Goal: Find specific page/section

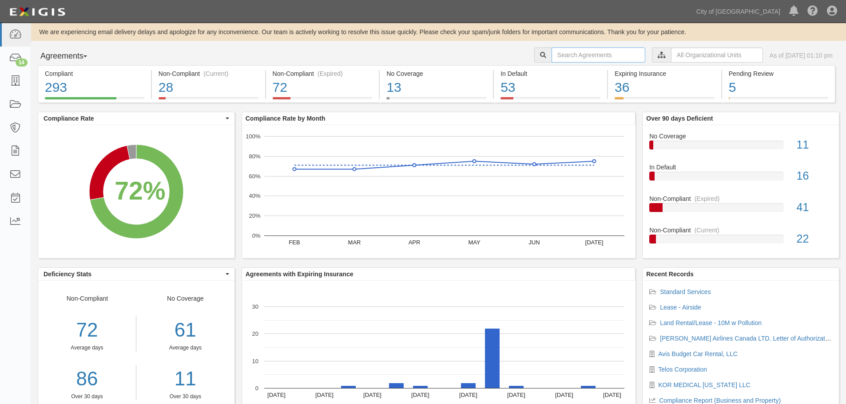
click at [278, 57] on input "text" at bounding box center [598, 55] width 94 height 15
type input "75812"
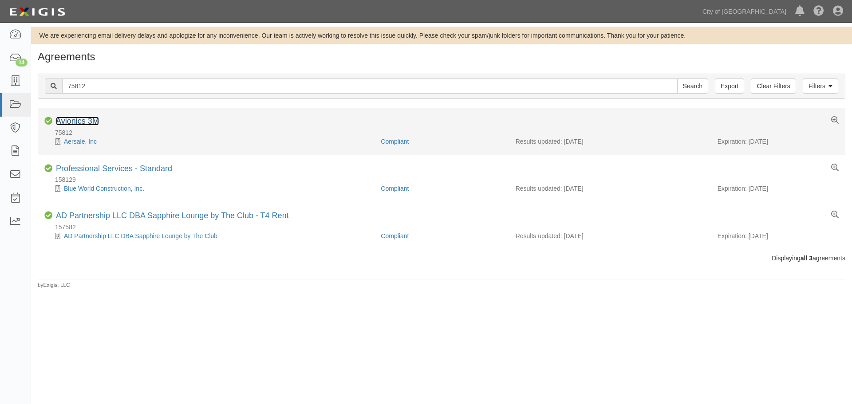
click at [83, 118] on link "Avionics 3M" at bounding box center [77, 121] width 43 height 9
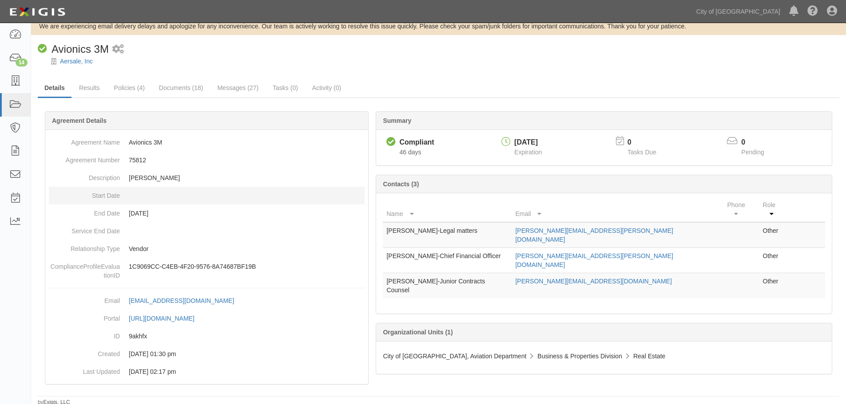
scroll to position [12, 0]
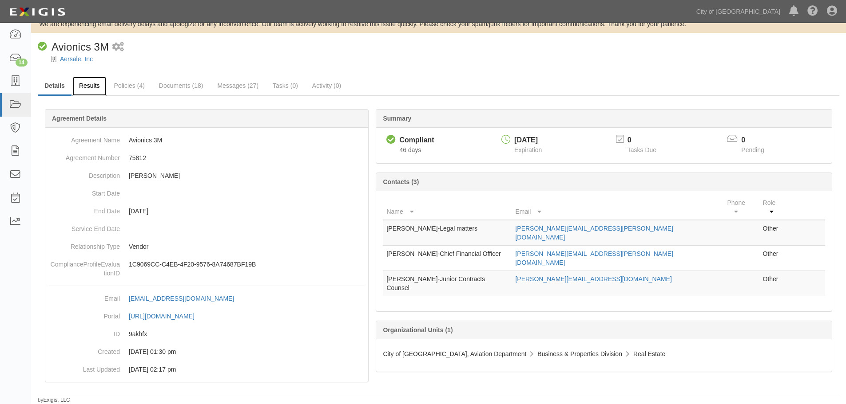
click at [94, 85] on link "Results" at bounding box center [89, 86] width 34 height 19
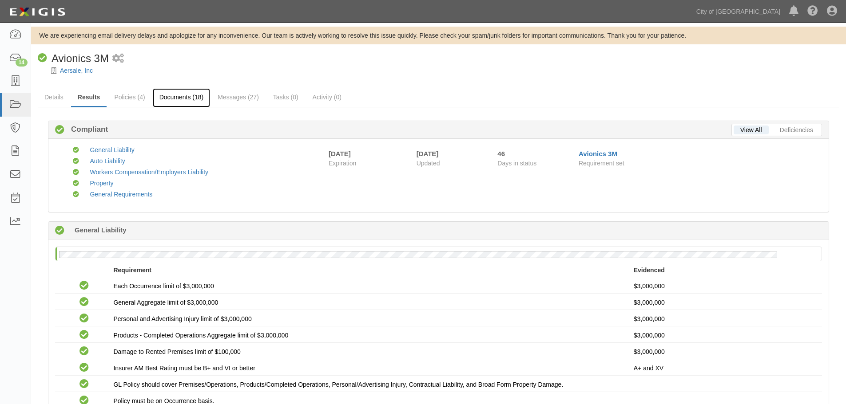
click at [188, 103] on link "Documents (18)" at bounding box center [182, 97] width 58 height 19
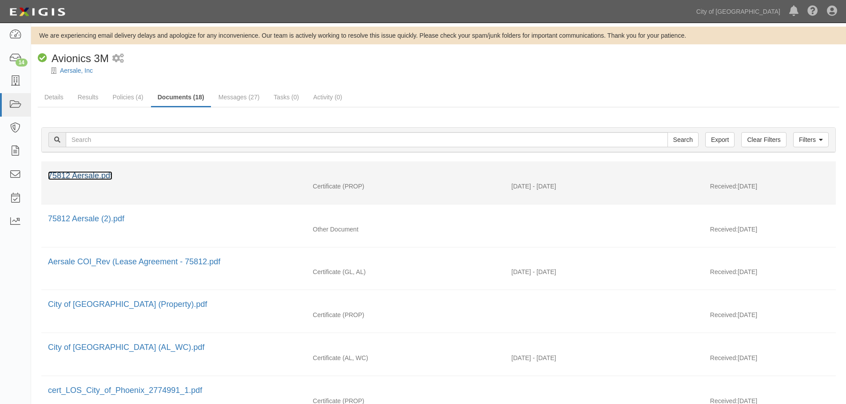
click at [95, 175] on link "75812 Aersale.pdf" at bounding box center [80, 175] width 64 height 9
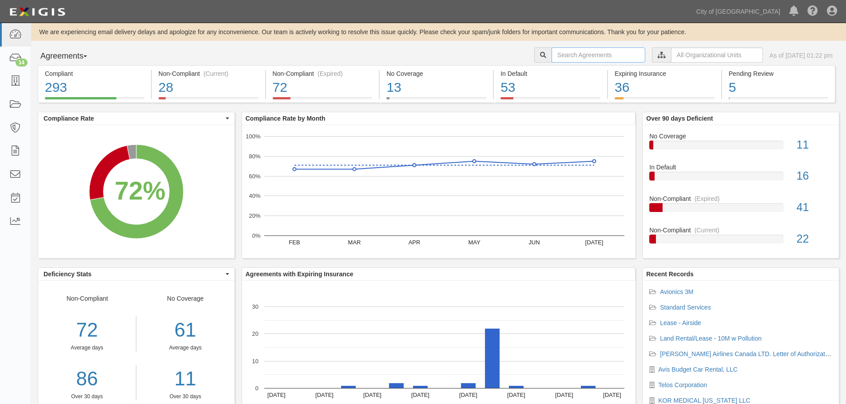
click at [596, 58] on input "text" at bounding box center [598, 55] width 94 height 15
type input "136123"
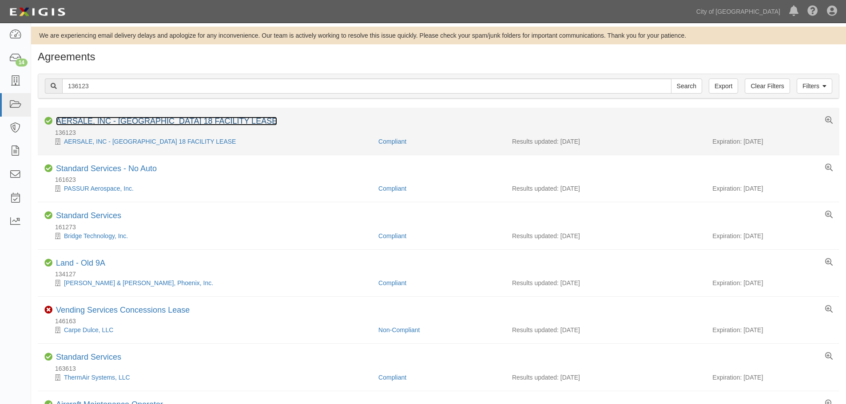
click at [163, 121] on link "AERSALE, INC - [GEOGRAPHIC_DATA] 18 FACILITY LEASE" at bounding box center [166, 121] width 221 height 9
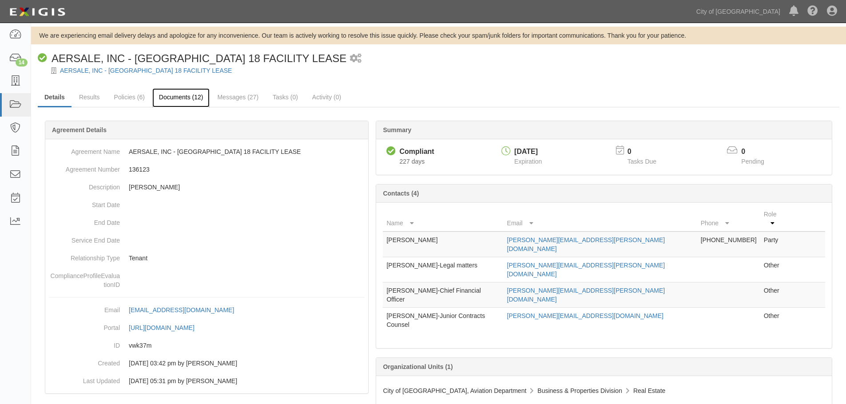
click at [182, 104] on link "Documents (12)" at bounding box center [181, 97] width 58 height 19
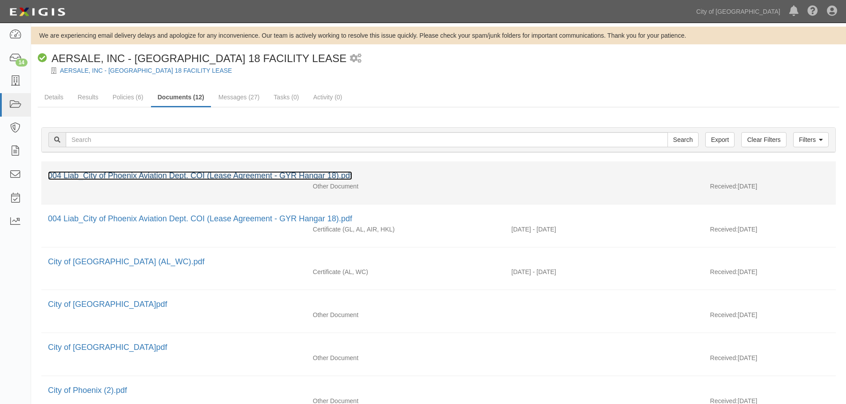
click at [151, 173] on link "004 Liab_City of Phoenix Aviation Dept. COI (Lease Agreement - GYR Hangar 18).p…" at bounding box center [200, 175] width 304 height 9
